Goal: Information Seeking & Learning: Learn about a topic

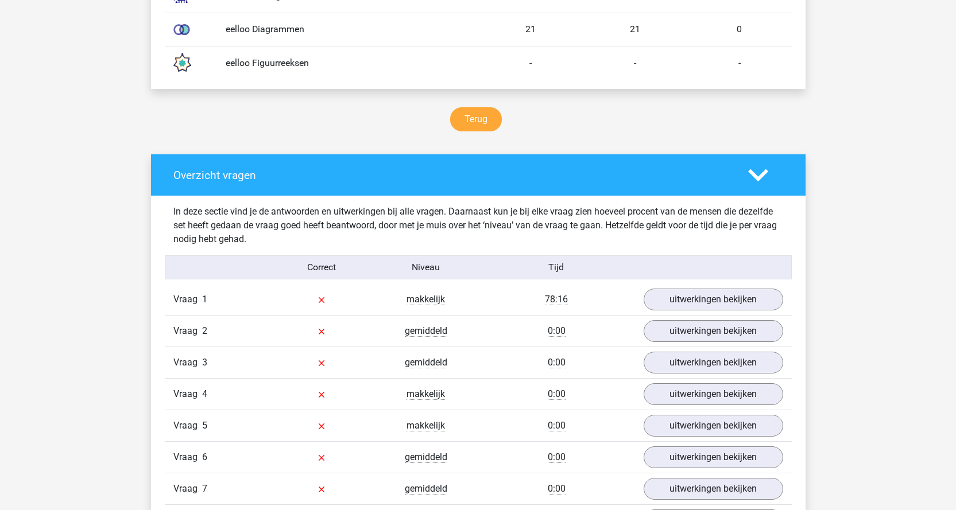
scroll to position [861, 0]
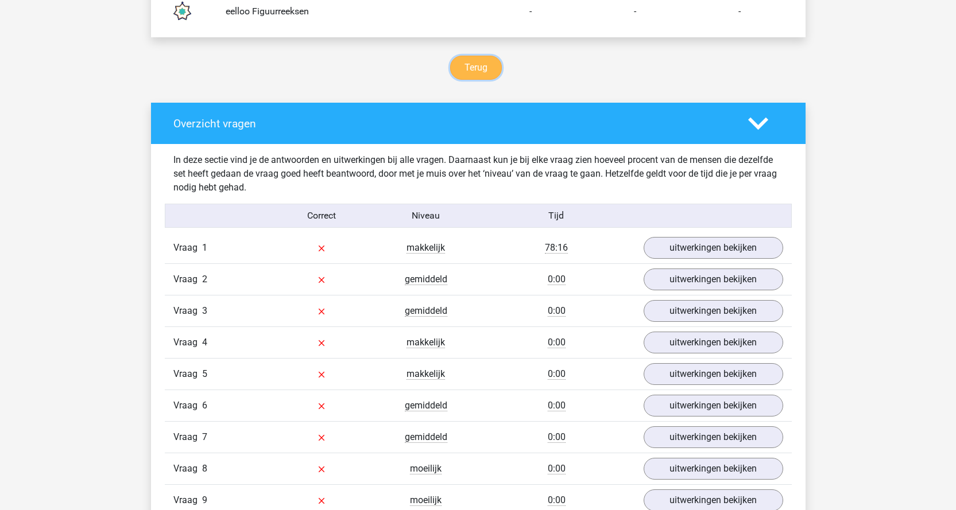
click at [491, 71] on link "Terug" at bounding box center [476, 68] width 52 height 24
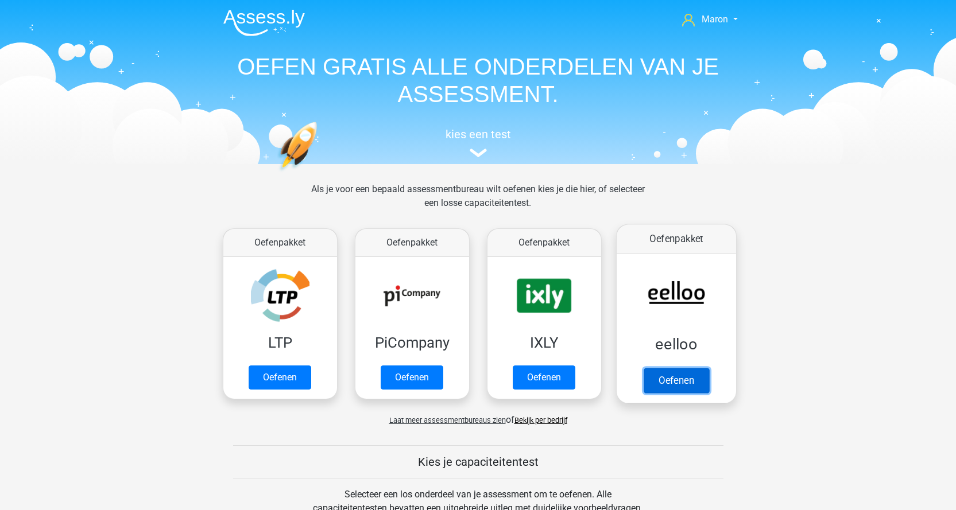
click at [686, 375] on link "Oefenen" at bounding box center [675, 380] width 65 height 25
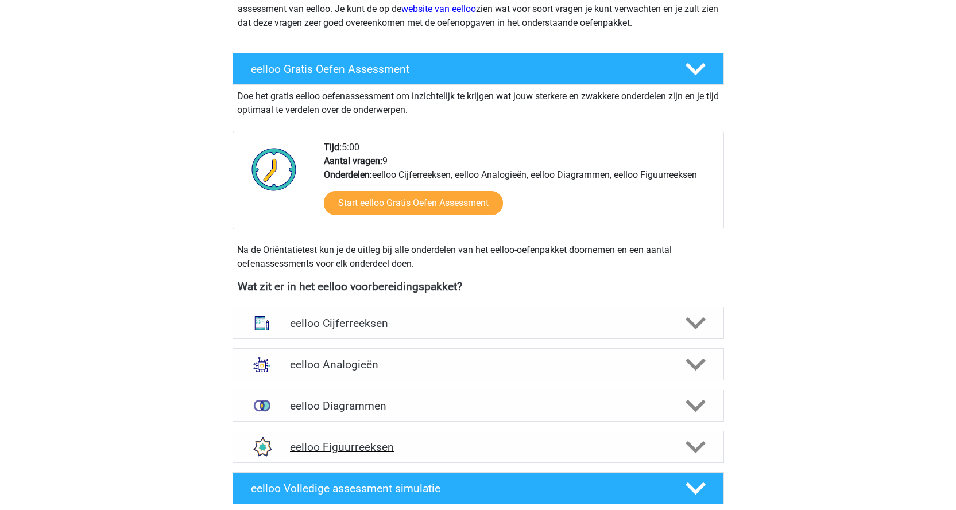
scroll to position [287, 0]
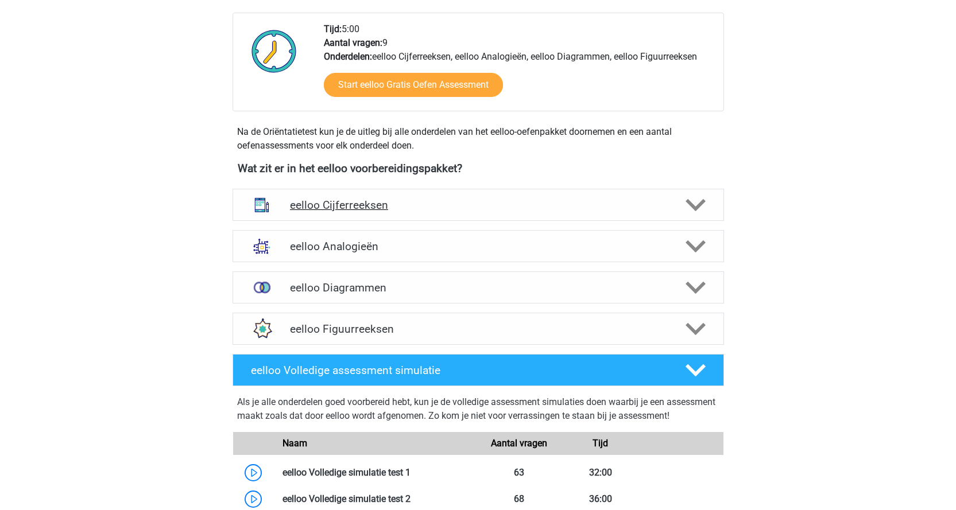
click at [708, 201] on div at bounding box center [693, 205] width 39 height 20
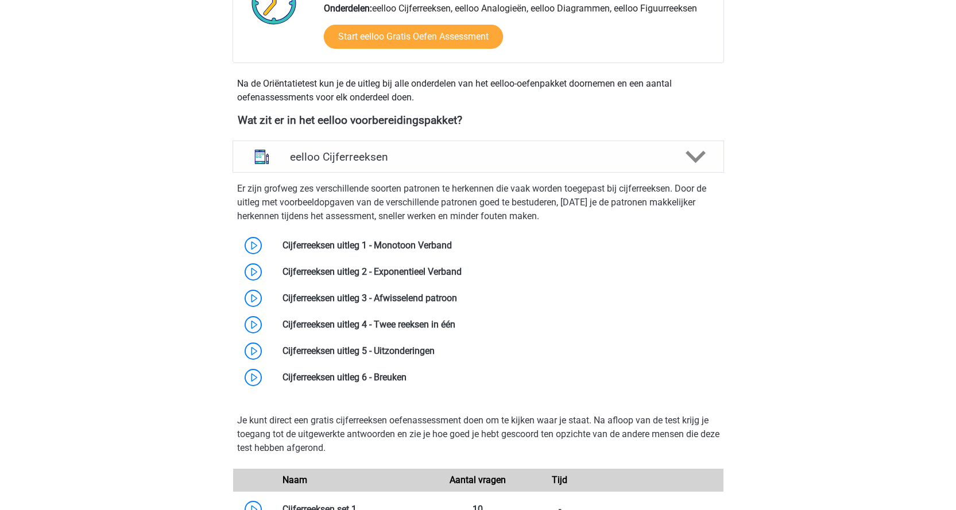
scroll to position [344, 0]
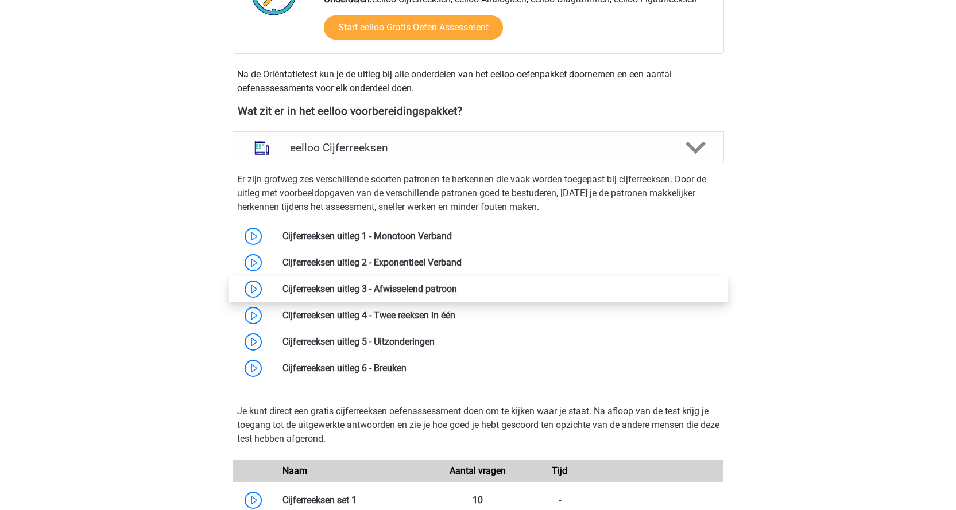
click at [457, 289] on link at bounding box center [457, 289] width 0 height 11
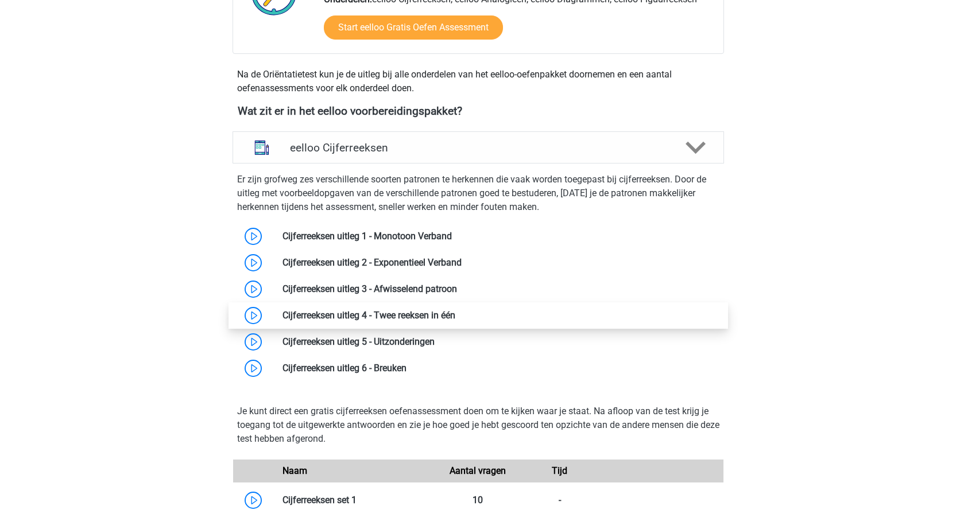
click at [455, 316] on link at bounding box center [455, 315] width 0 height 11
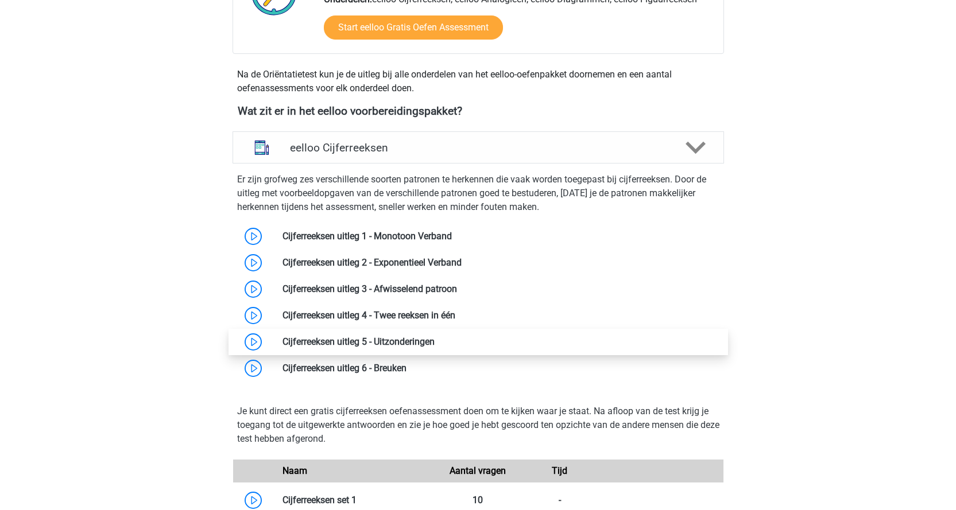
click at [434, 344] on link at bounding box center [434, 341] width 0 height 11
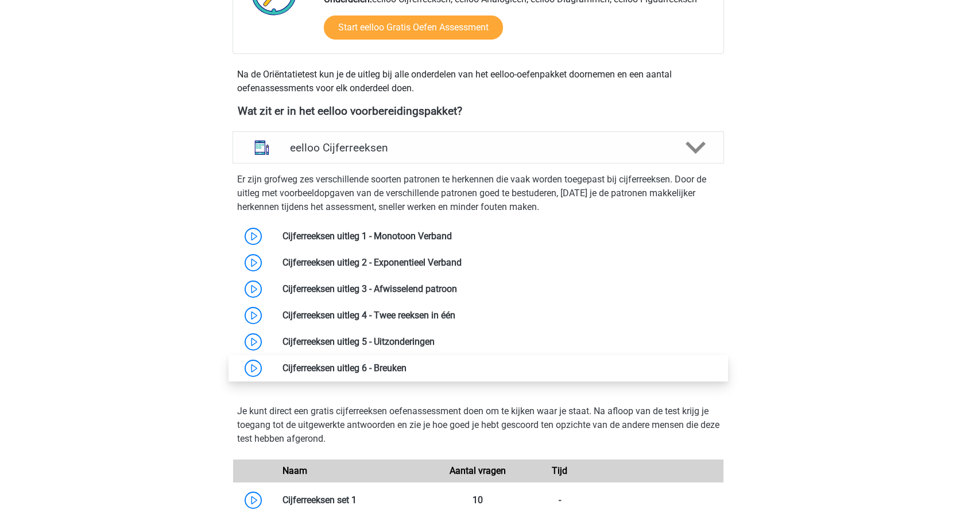
click at [406, 366] on link at bounding box center [406, 368] width 0 height 11
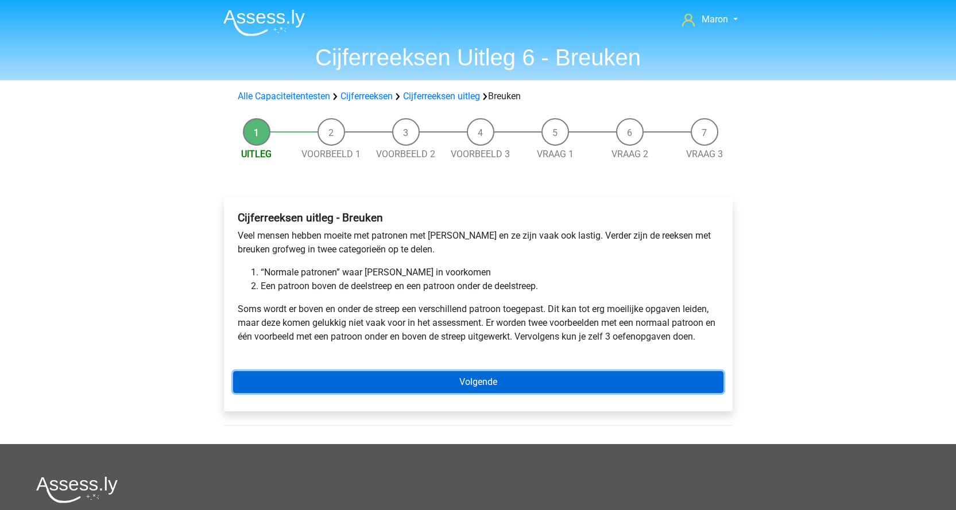
click at [480, 382] on link "Volgende" at bounding box center [478, 382] width 490 height 22
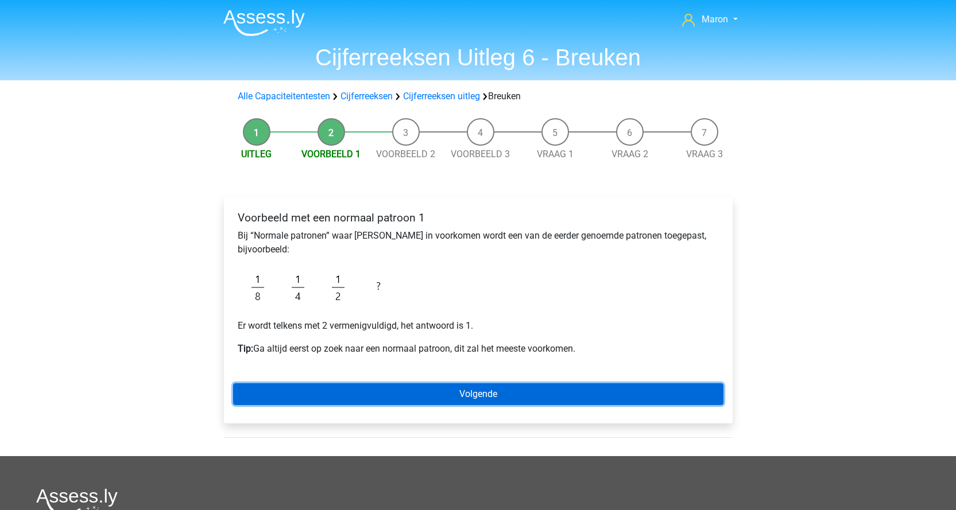
click at [465, 399] on link "Volgende" at bounding box center [478, 394] width 490 height 22
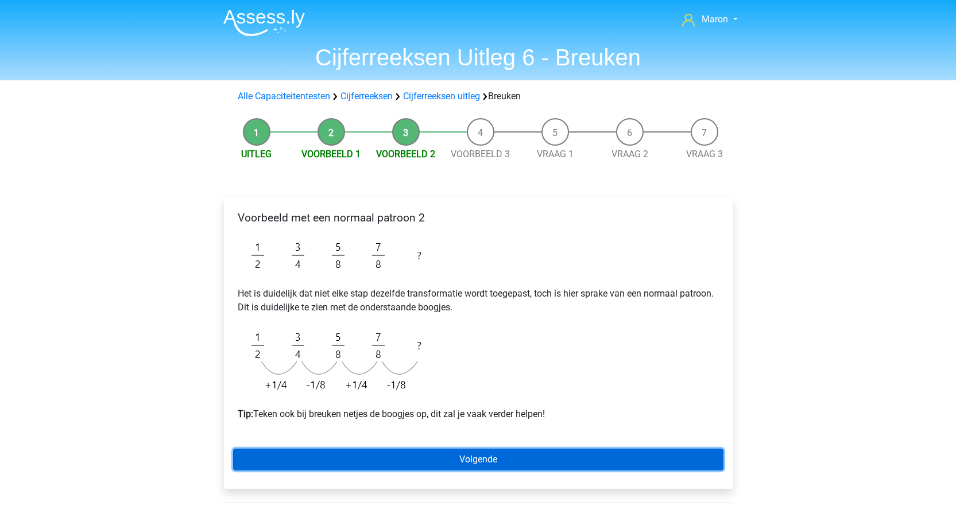
click at [440, 459] on link "Volgende" at bounding box center [478, 460] width 490 height 22
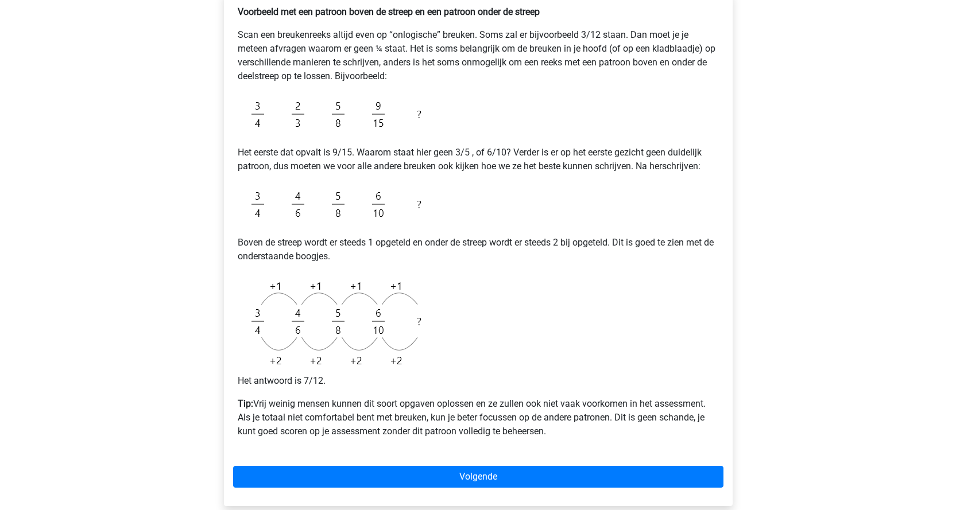
scroll to position [230, 0]
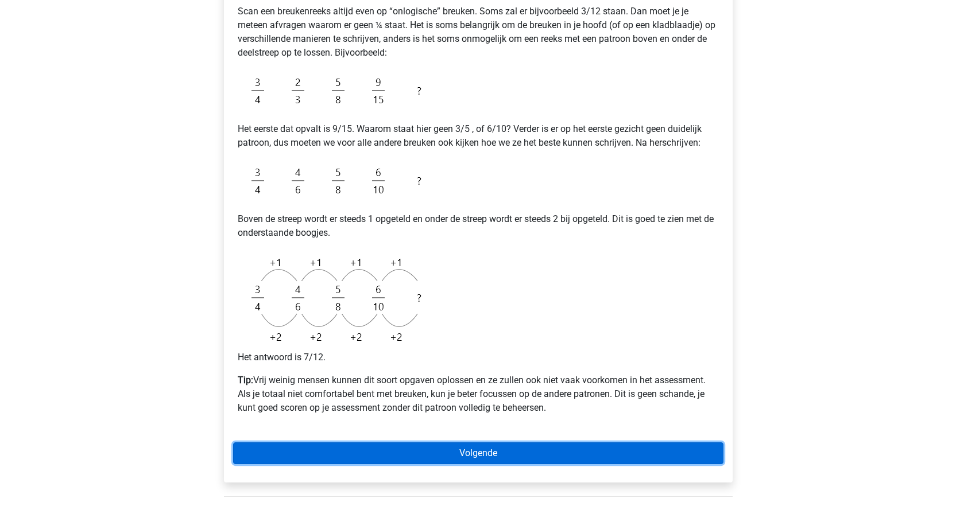
click at [502, 450] on link "Volgende" at bounding box center [478, 454] width 490 height 22
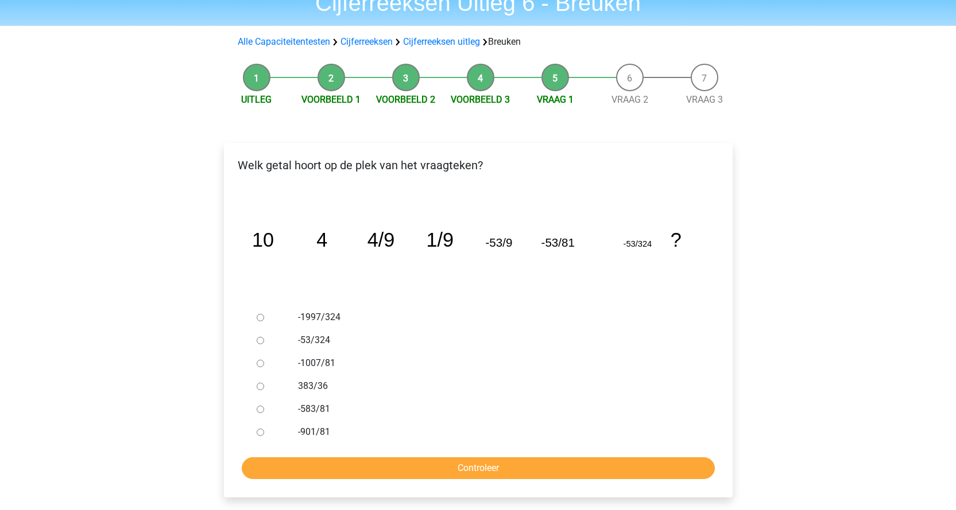
scroll to position [57, 0]
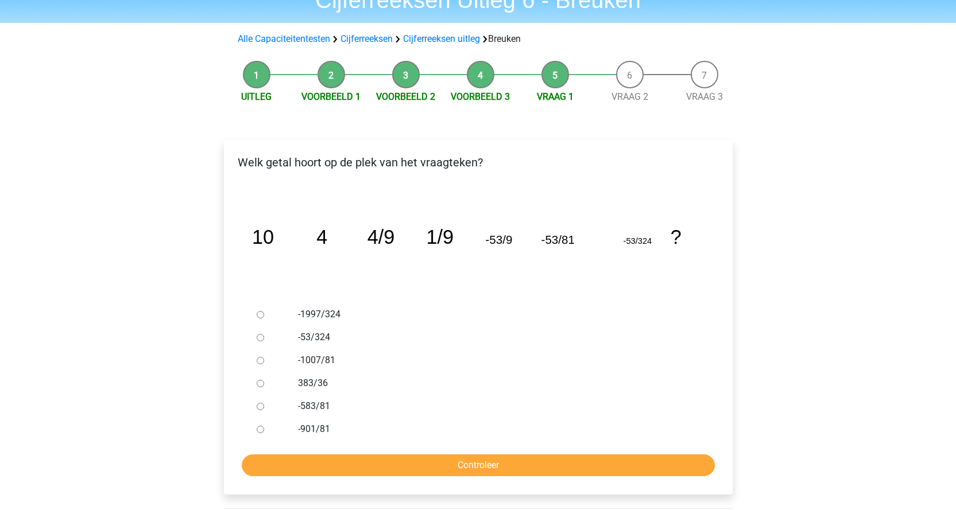
drag, startPoint x: 261, startPoint y: 316, endPoint x: 337, endPoint y: 393, distance: 109.2
click at [261, 315] on input "-1997/324" at bounding box center [260, 314] width 7 height 7
radio input "true"
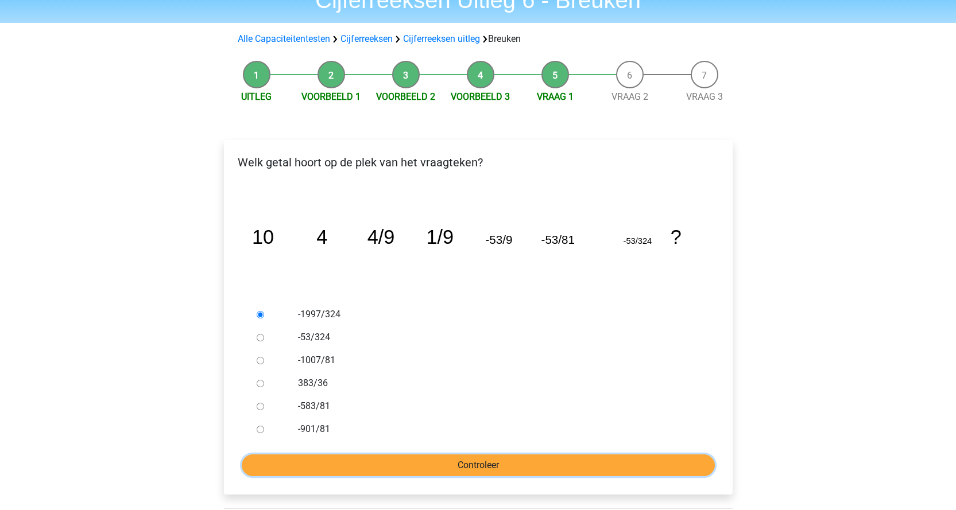
click at [494, 460] on input "Controleer" at bounding box center [478, 466] width 473 height 22
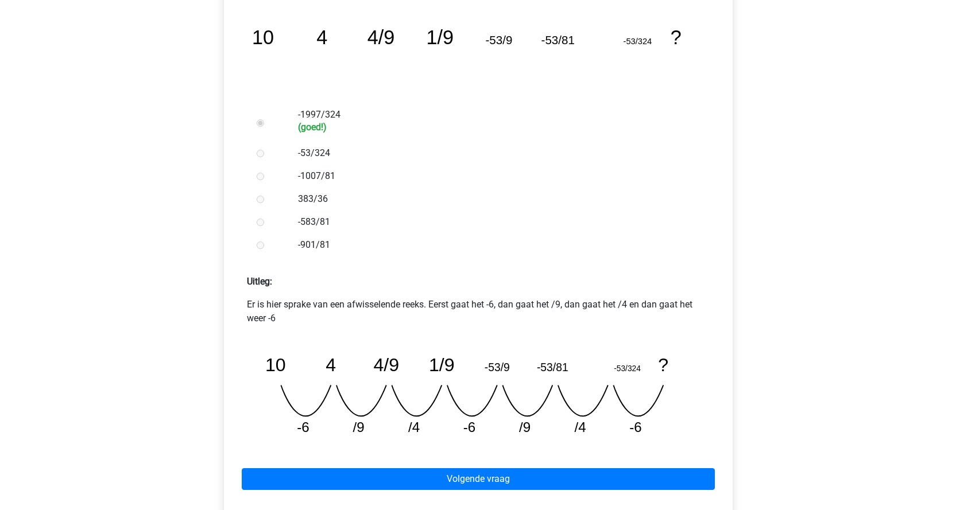
scroll to position [344, 0]
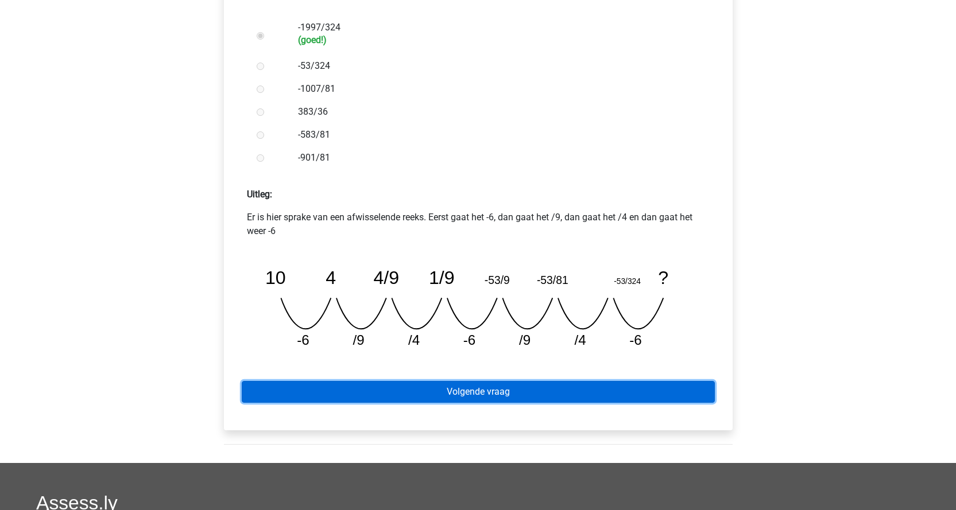
click at [462, 397] on link "Volgende vraag" at bounding box center [478, 392] width 473 height 22
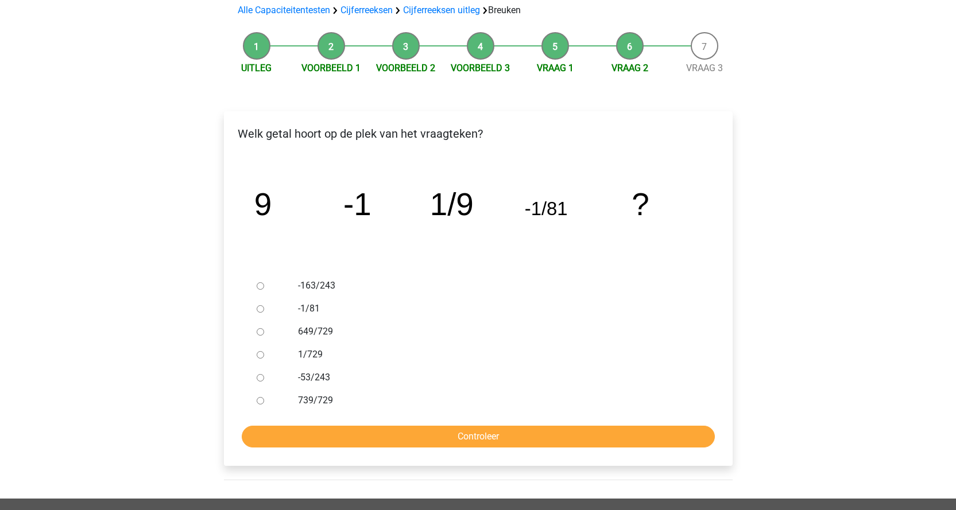
scroll to position [115, 0]
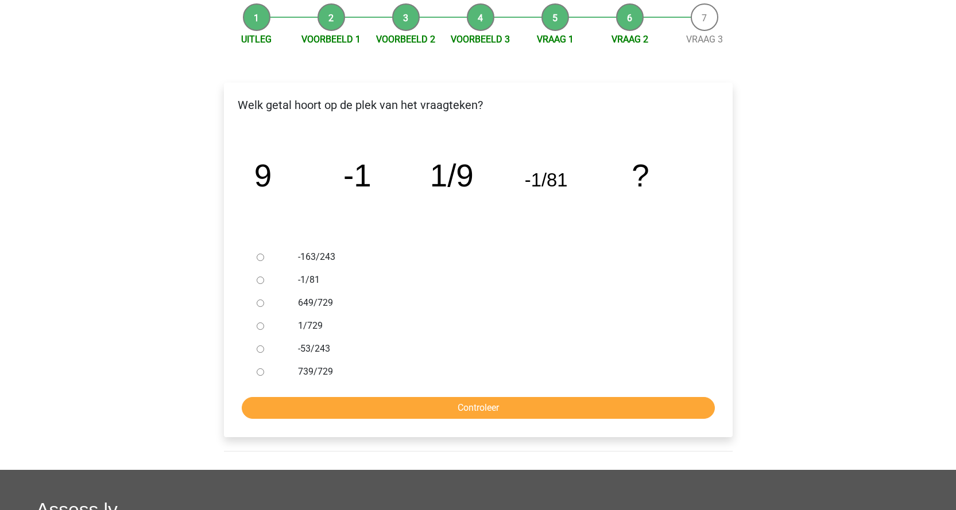
click at [261, 325] on input "1/729" at bounding box center [260, 326] width 7 height 7
radio input "true"
click at [475, 405] on input "Controleer" at bounding box center [478, 408] width 473 height 22
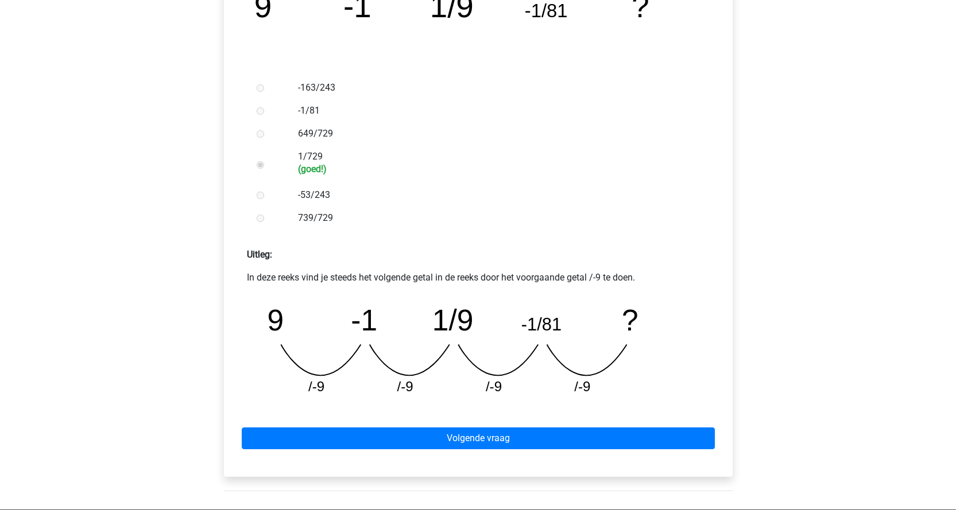
scroll to position [287, 0]
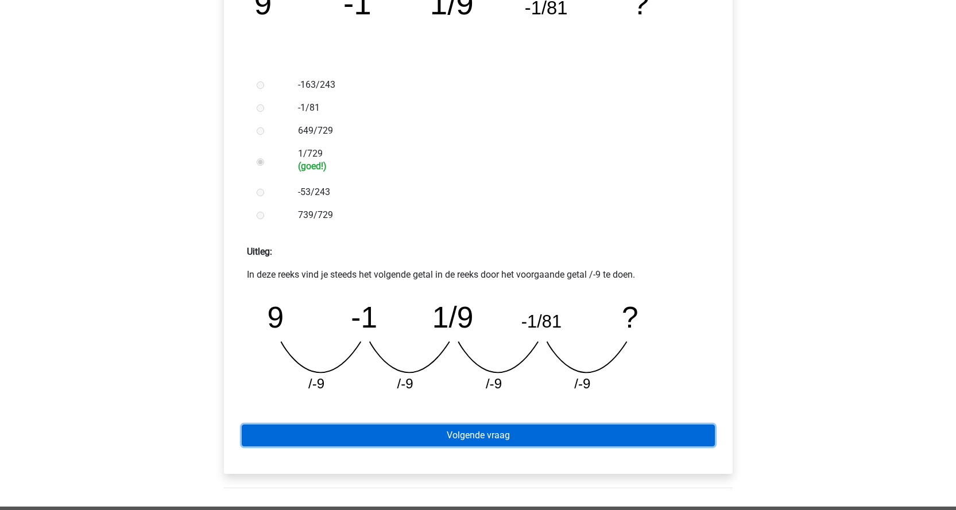
click at [463, 433] on link "Volgende vraag" at bounding box center [478, 436] width 473 height 22
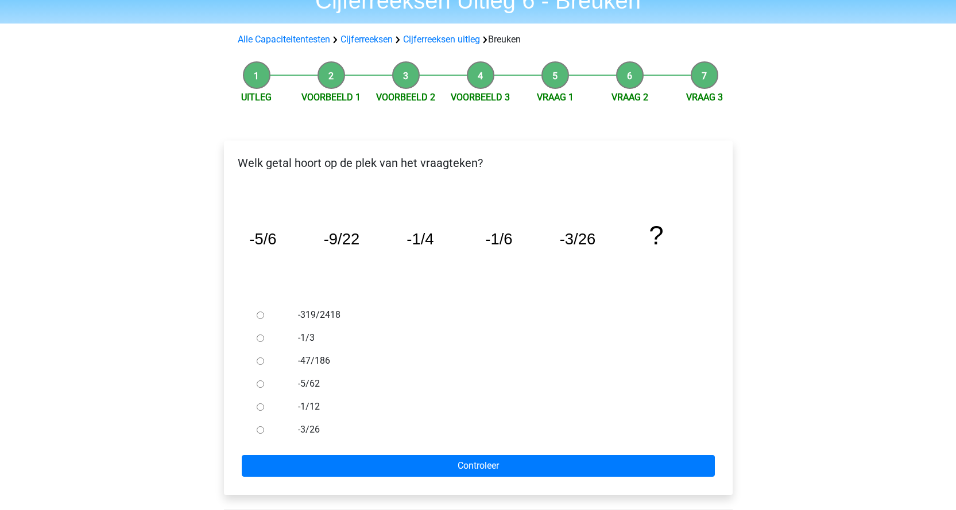
scroll to position [57, 0]
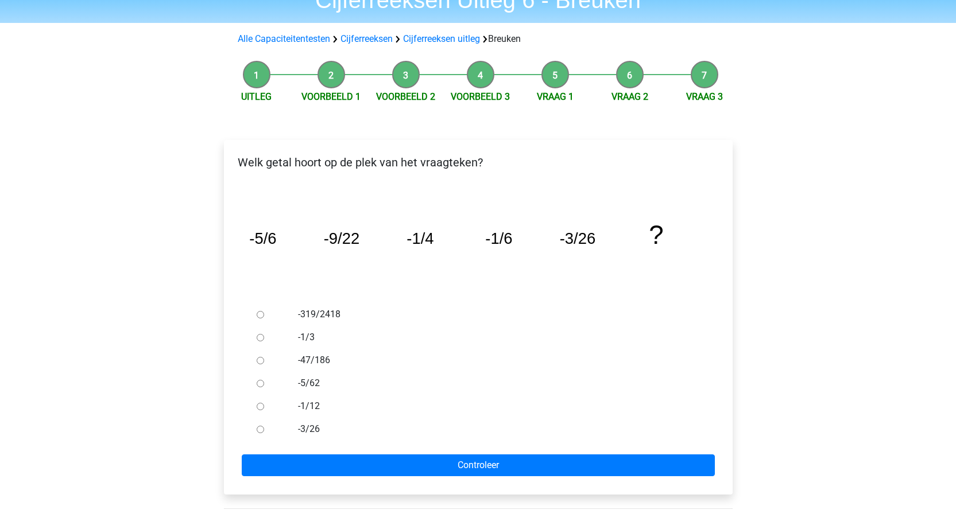
click at [257, 407] on input "-1/12" at bounding box center [260, 406] width 7 height 7
radio input "true"
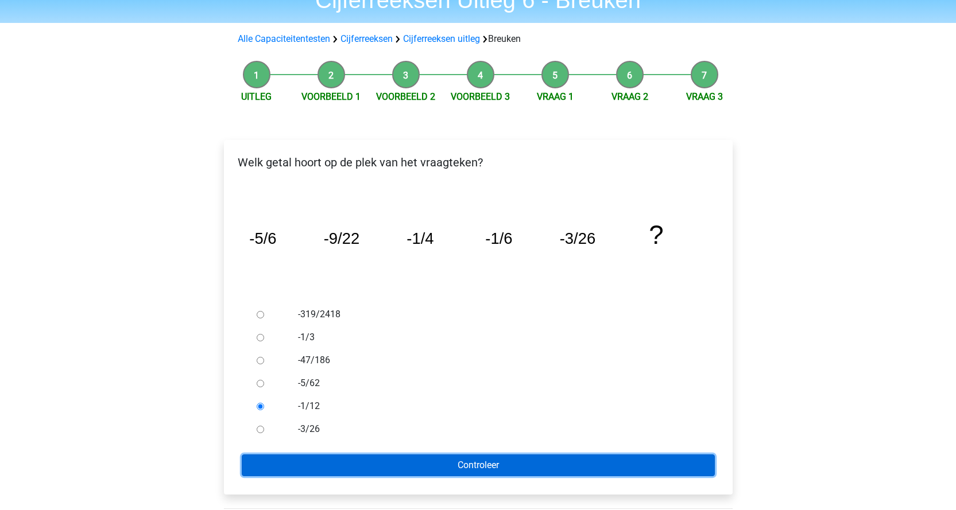
click at [433, 460] on input "Controleer" at bounding box center [478, 466] width 473 height 22
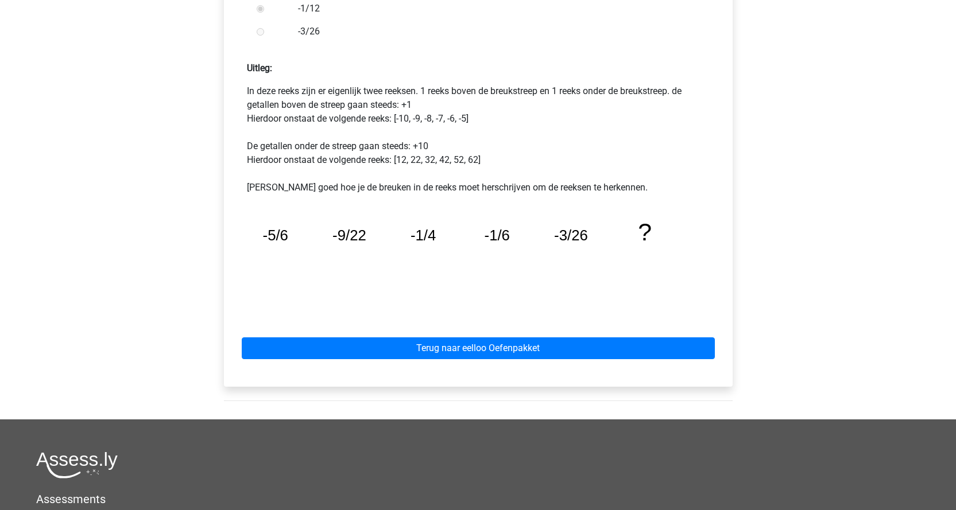
scroll to position [459, 0]
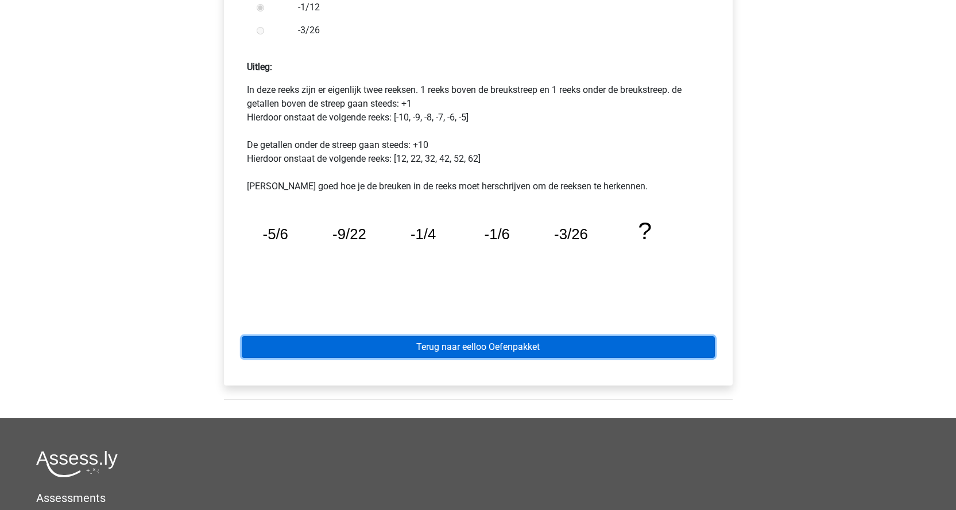
click at [430, 352] on link "Terug naar eelloo Oefenpakket" at bounding box center [478, 347] width 473 height 22
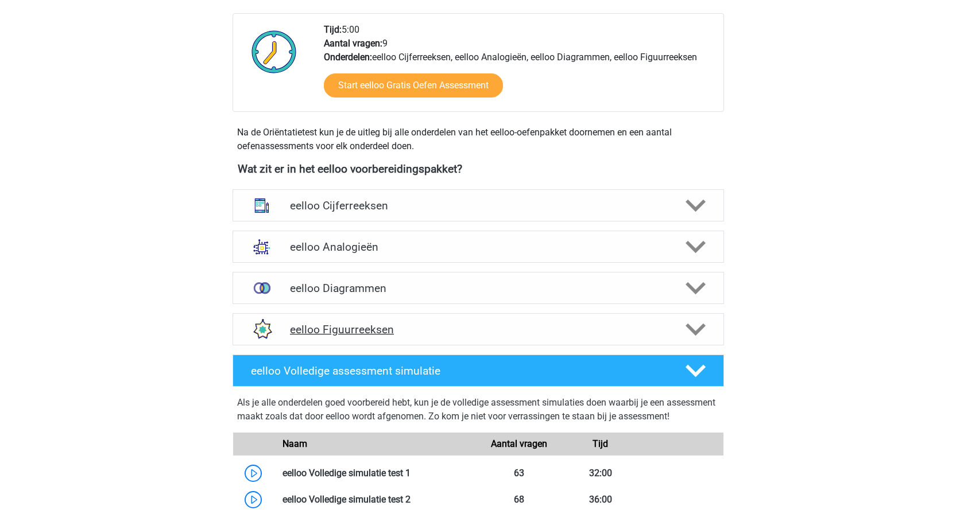
scroll to position [287, 0]
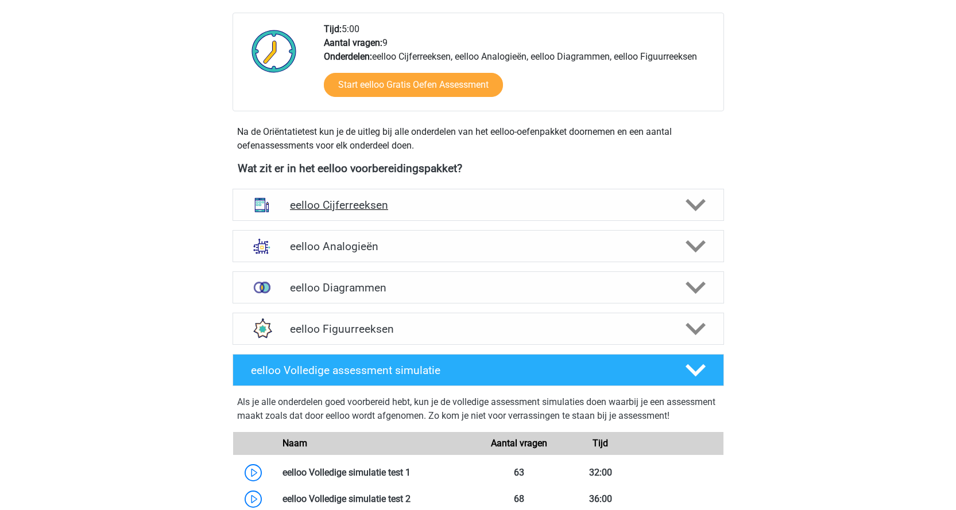
click at [337, 209] on h4 "eelloo Cijferreeksen" at bounding box center [478, 205] width 376 height 13
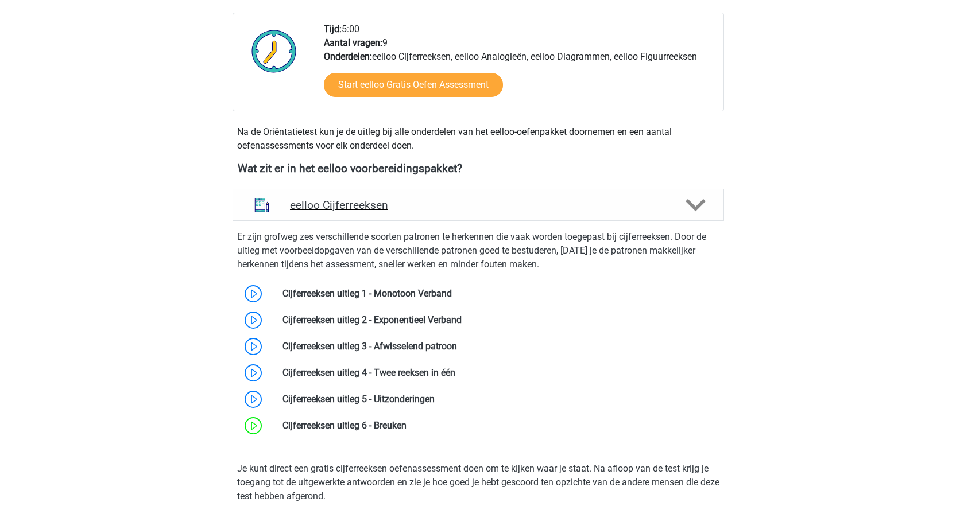
click at [391, 207] on h4 "eelloo Cijferreeksen" at bounding box center [478, 205] width 376 height 13
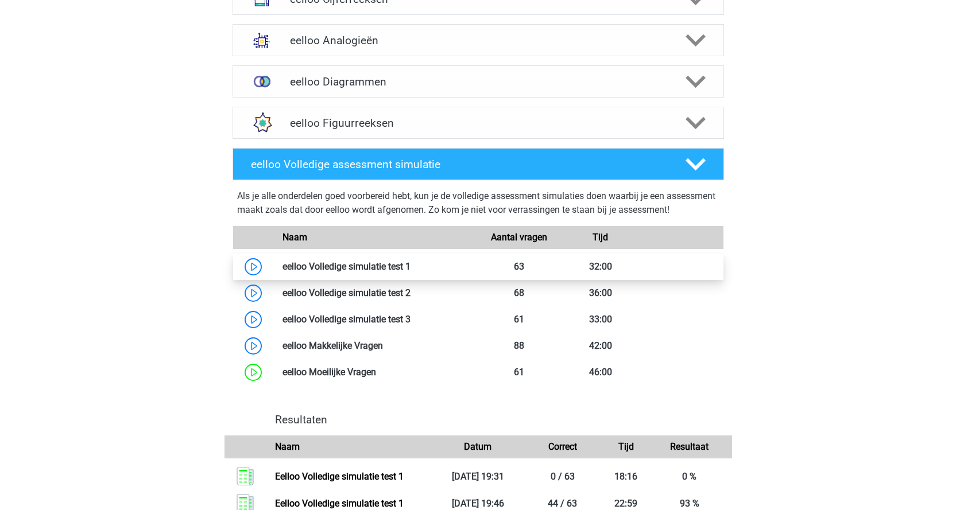
scroll to position [517, 0]
